Goal: Information Seeking & Learning: Learn about a topic

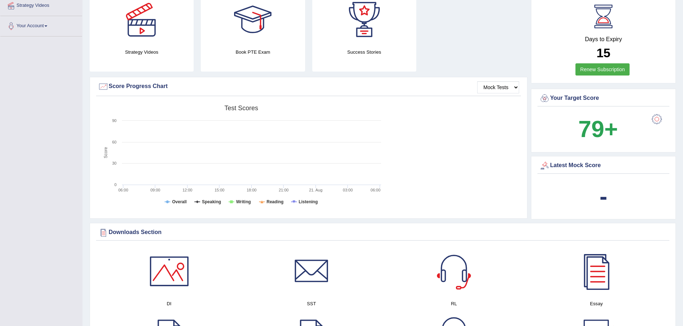
scroll to position [107, 0]
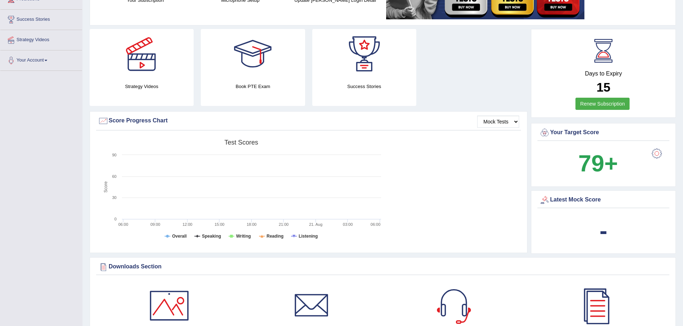
click at [597, 238] on div "-" at bounding box center [603, 231] width 128 height 34
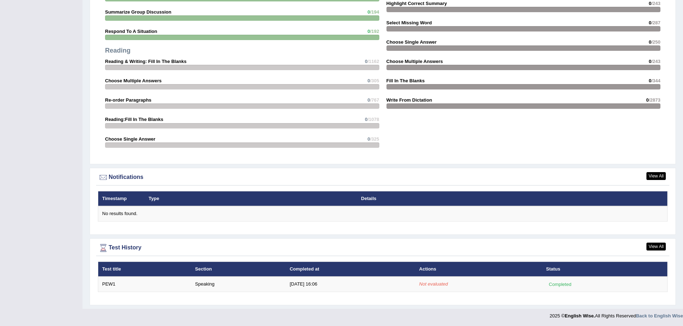
scroll to position [710, 0]
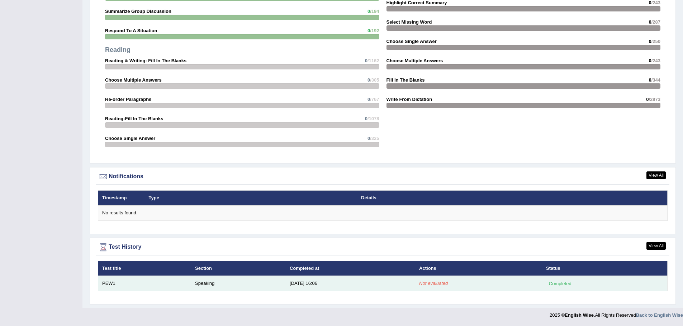
click at [429, 283] on em "Not evaluated" at bounding box center [433, 283] width 29 height 5
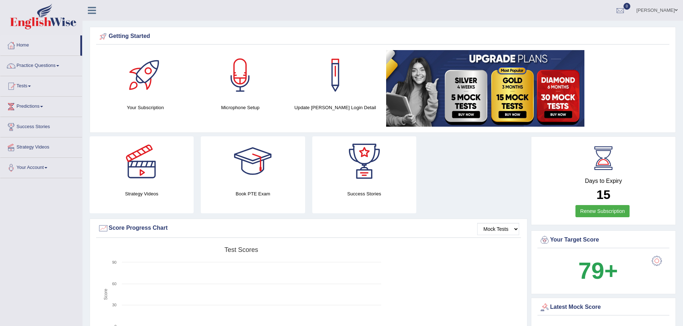
scroll to position [107, 0]
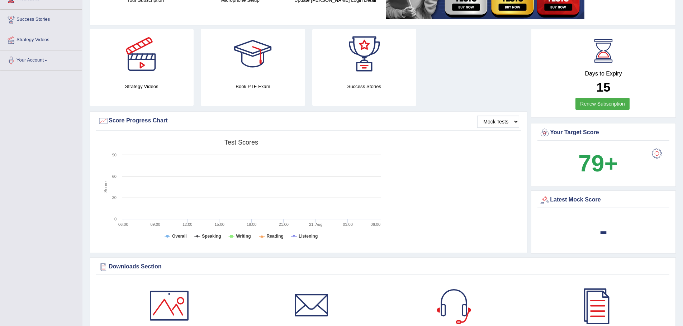
click at [658, 156] on div at bounding box center [656, 154] width 14 height 14
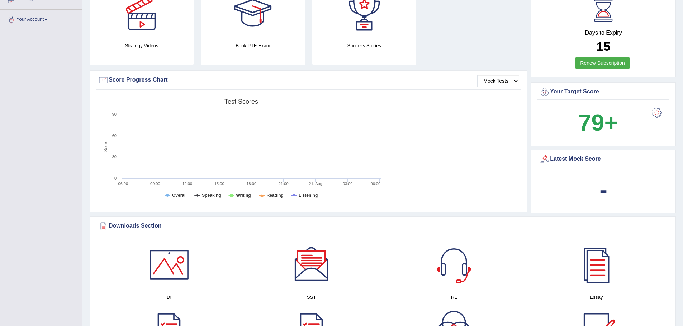
scroll to position [179, 0]
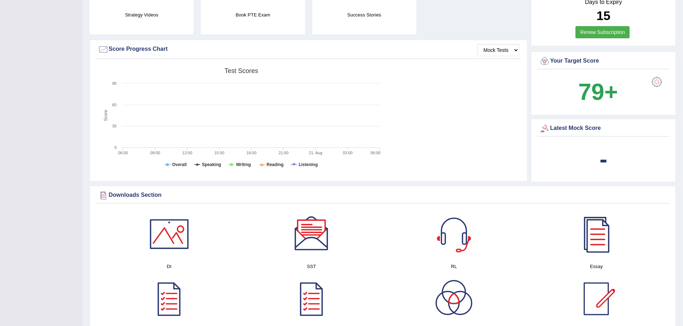
click at [604, 161] on b "-" at bounding box center [603, 159] width 8 height 26
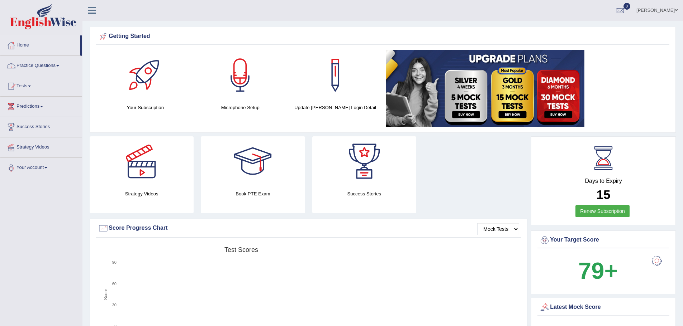
click at [37, 62] on link "Practice Questions" at bounding box center [41, 65] width 82 height 18
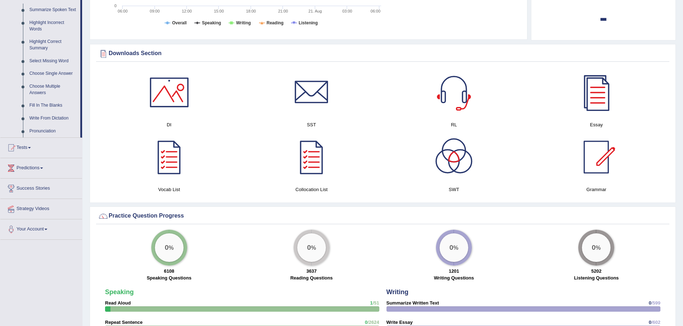
scroll to position [322, 0]
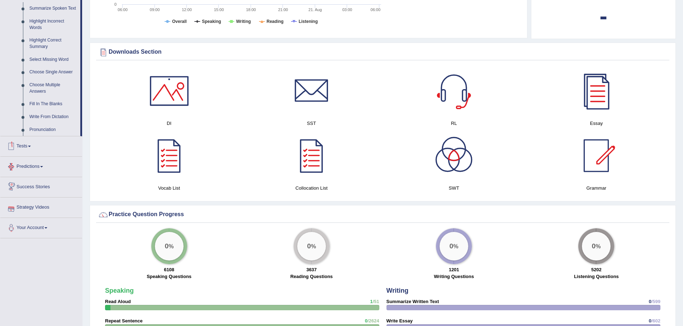
click at [33, 170] on link "Predictions" at bounding box center [41, 166] width 82 height 18
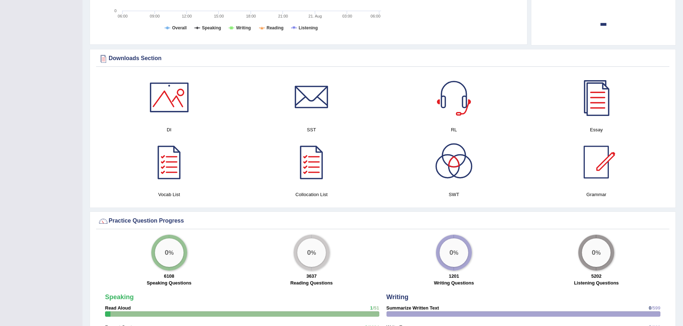
scroll to position [93, 0]
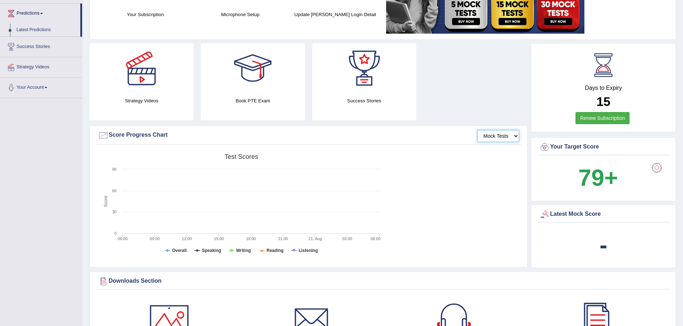
click at [495, 133] on select "Mock Tests" at bounding box center [498, 136] width 42 height 12
click at [494, 132] on select "Mock Tests" at bounding box center [498, 136] width 42 height 12
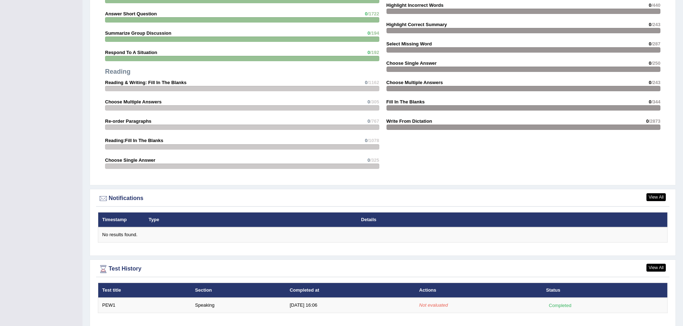
scroll to position [710, 0]
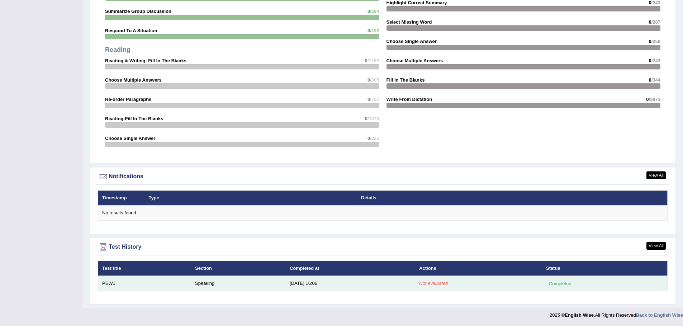
click at [561, 283] on div "Completed" at bounding box center [560, 284] width 28 height 8
click at [202, 283] on td "Speaking" at bounding box center [238, 283] width 95 height 15
click at [125, 284] on td "PEW1" at bounding box center [144, 283] width 93 height 15
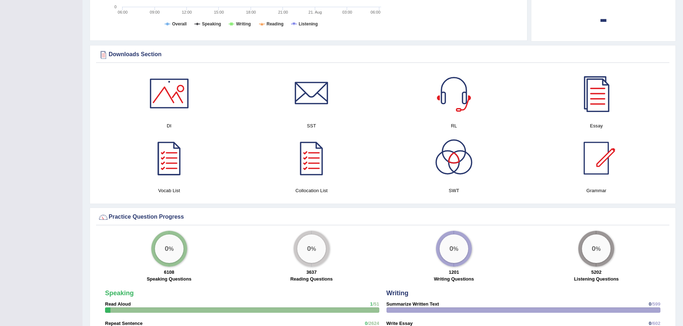
scroll to position [208, 0]
